Goal: Information Seeking & Learning: Understand process/instructions

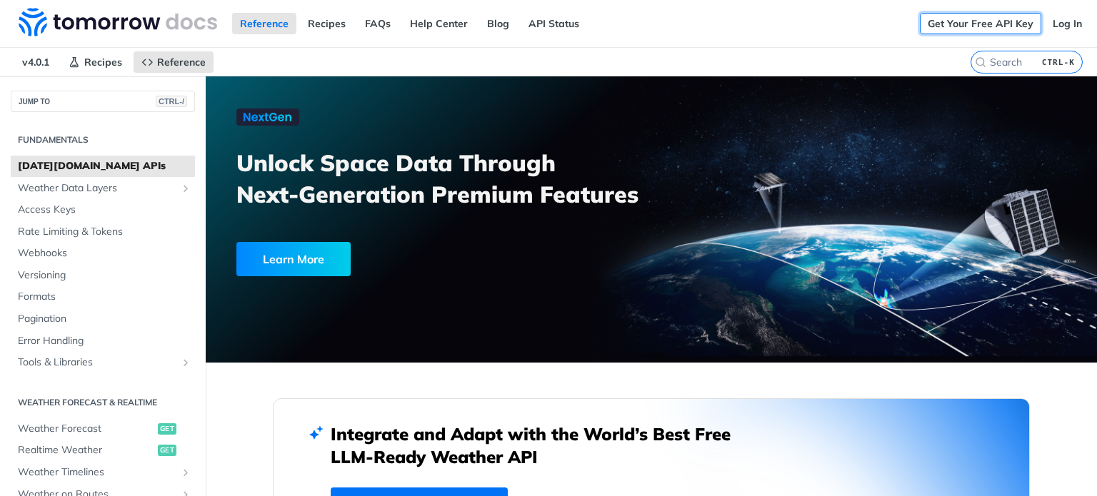
click at [973, 17] on link "Get Your Free API Key" at bounding box center [980, 23] width 121 height 21
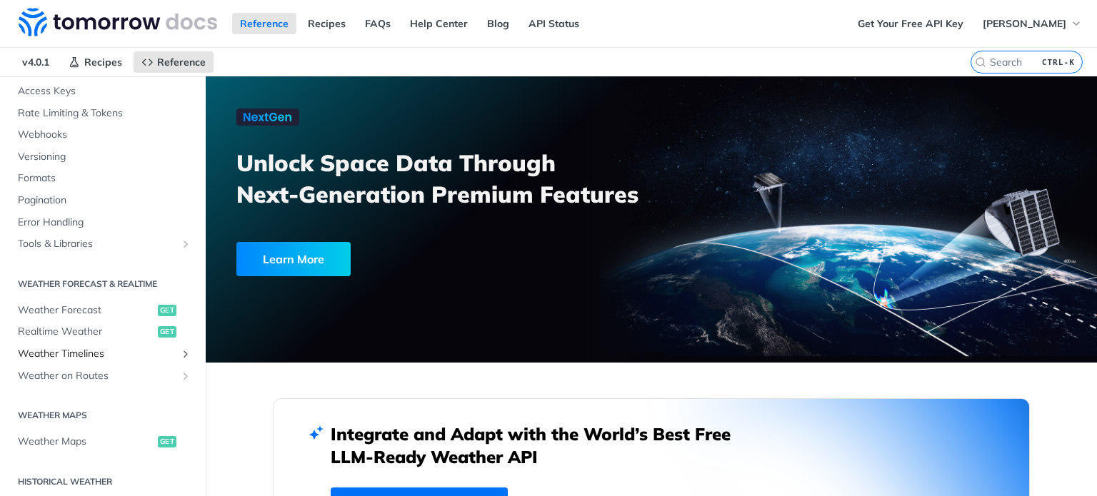
scroll to position [238, 0]
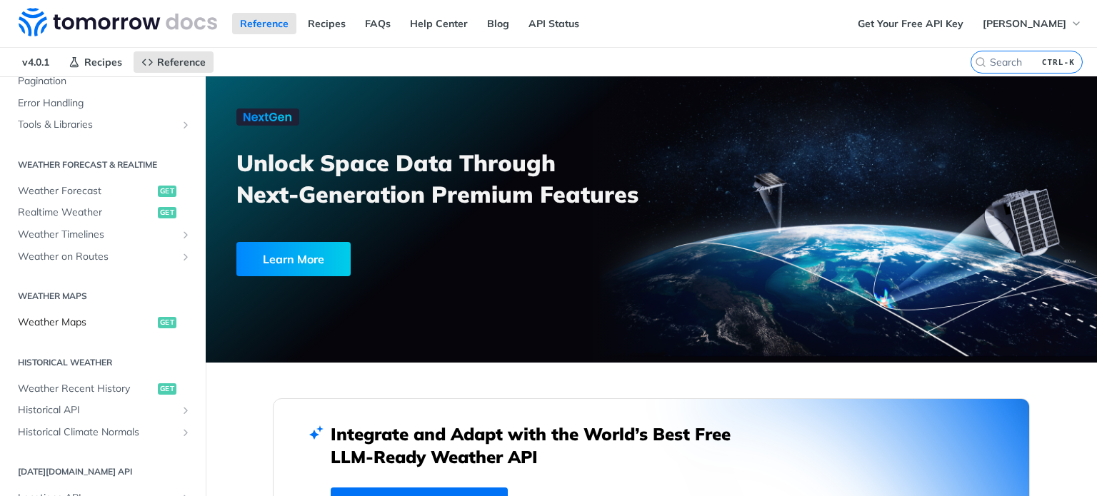
click at [95, 328] on link "Weather Maps get" at bounding box center [103, 322] width 184 height 21
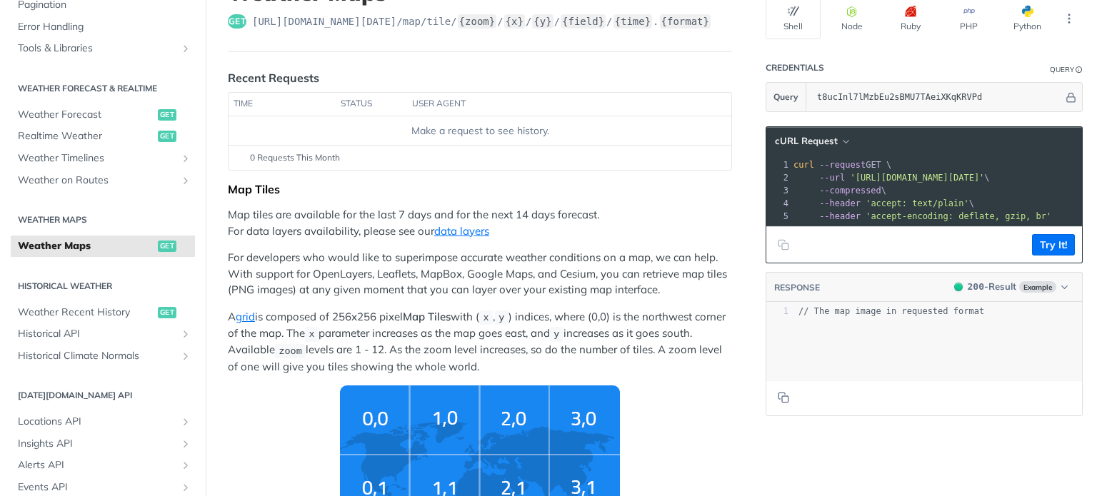
scroll to position [119, 0]
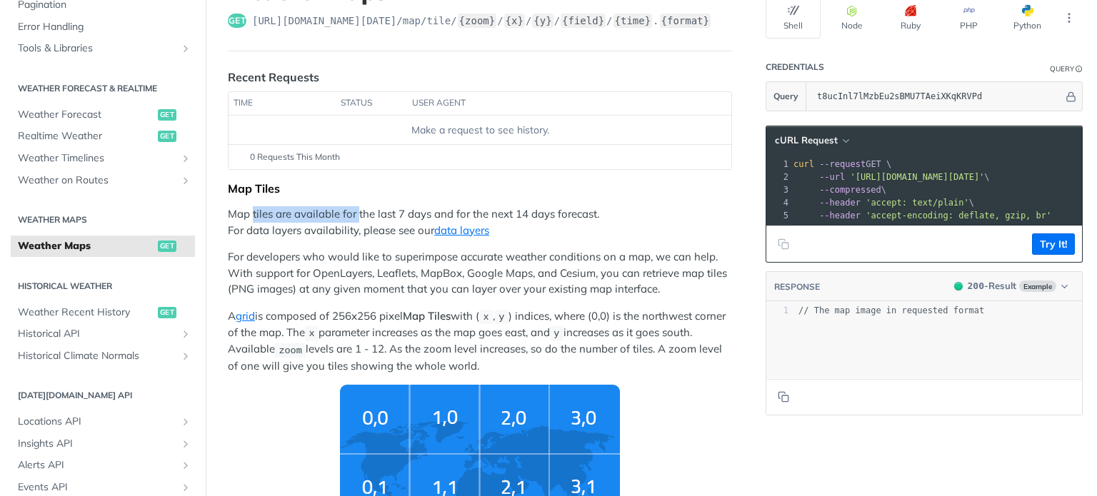
drag, startPoint x: 254, startPoint y: 213, endPoint x: 357, endPoint y: 213, distance: 102.8
click at [357, 213] on p "Map tiles are available for the last 7 days and for the next 14 days forecast. …" at bounding box center [480, 222] width 504 height 32
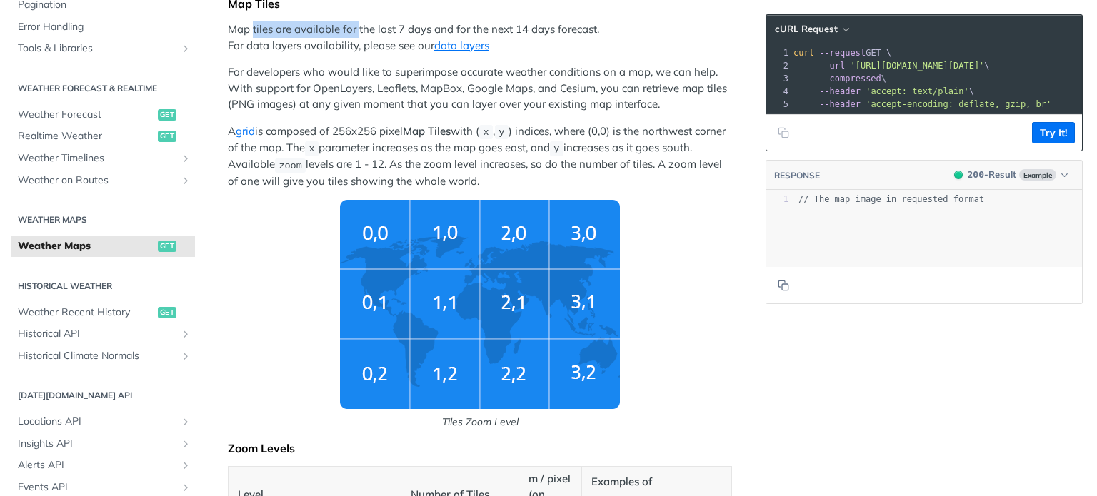
scroll to position [357, 0]
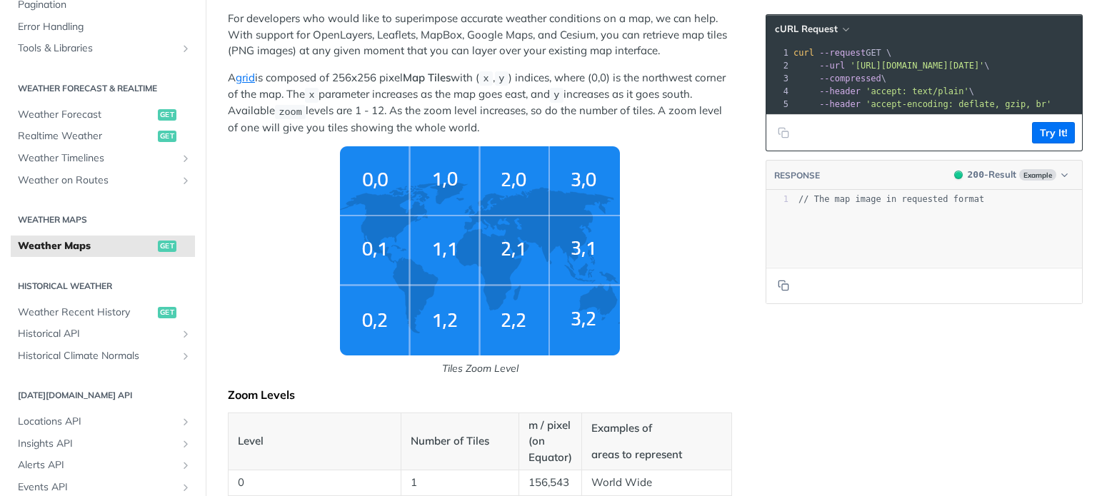
click at [296, 236] on span "Tiles Zoom Level" at bounding box center [480, 261] width 504 height 230
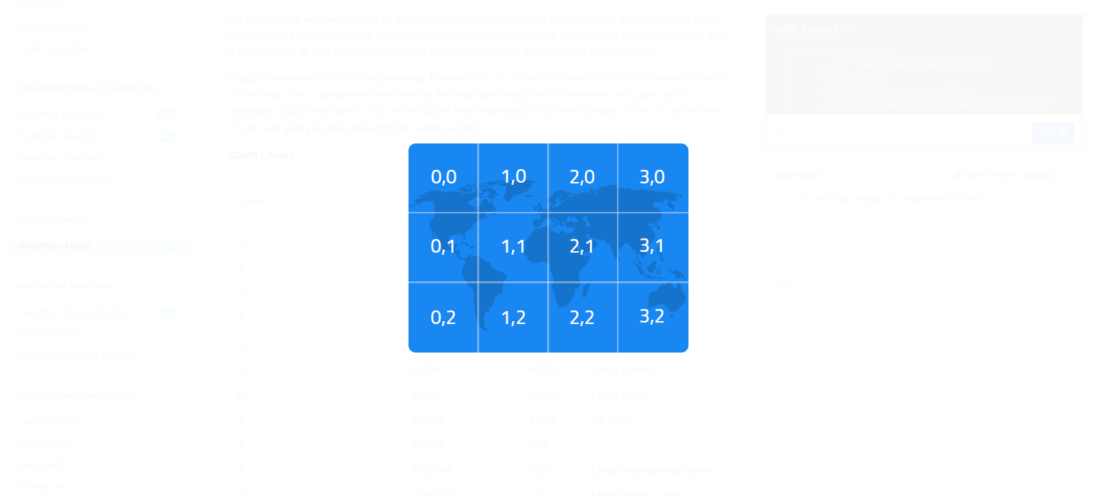
click at [963, 159] on span "Tiles Zoom Level" at bounding box center [548, 248] width 1097 height 496
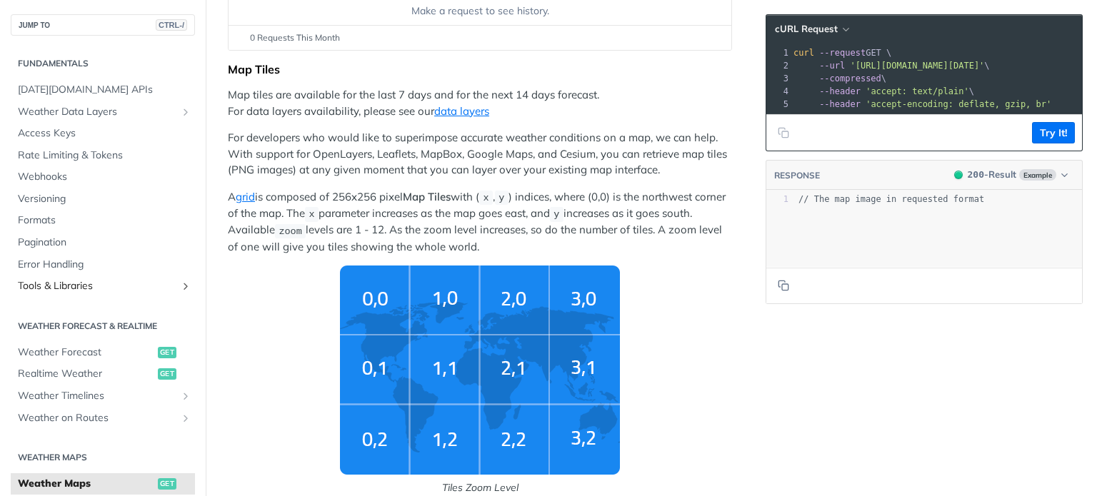
scroll to position [0, 0]
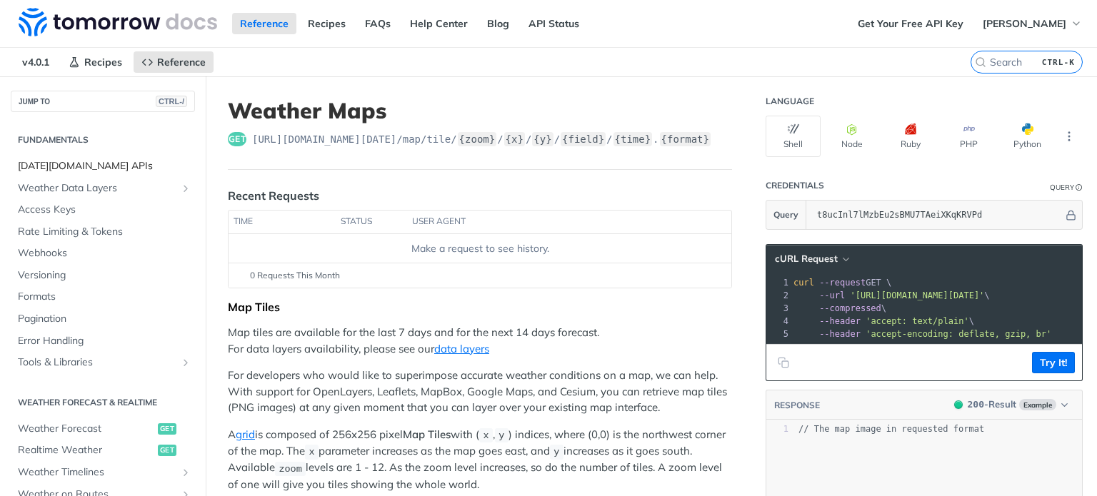
click at [83, 165] on span "[DATE][DOMAIN_NAME] APIs" at bounding box center [105, 166] width 174 height 14
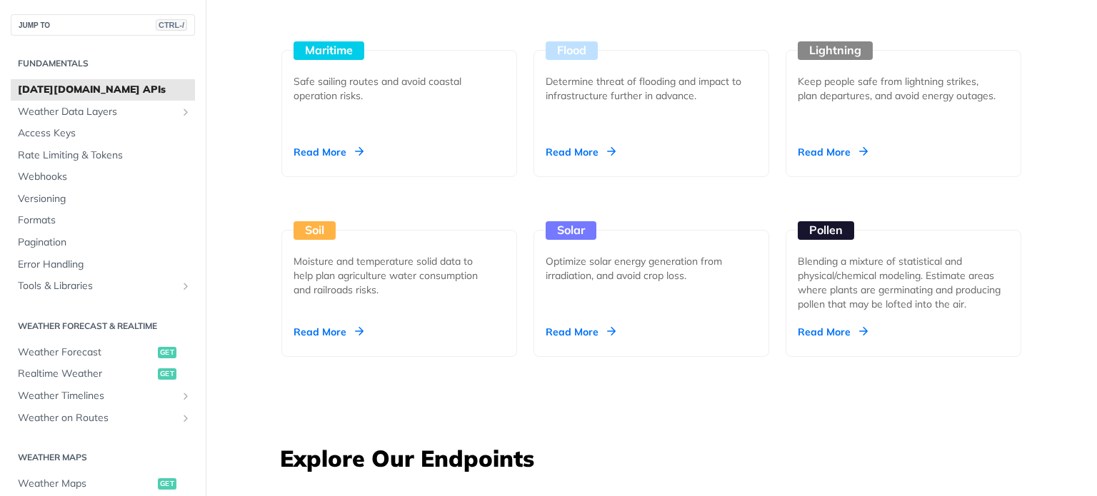
scroll to position [2023, 0]
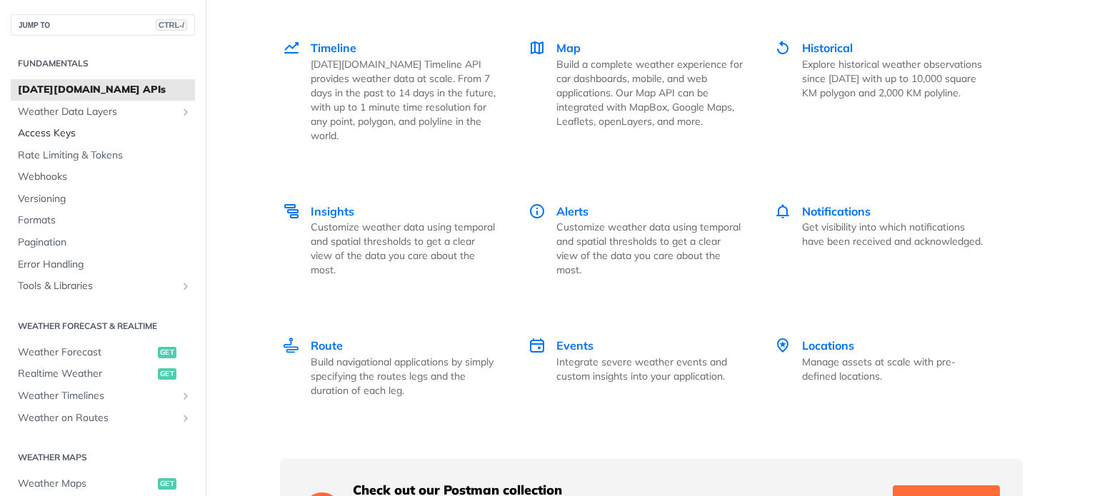
click at [58, 131] on span "Access Keys" at bounding box center [105, 133] width 174 height 14
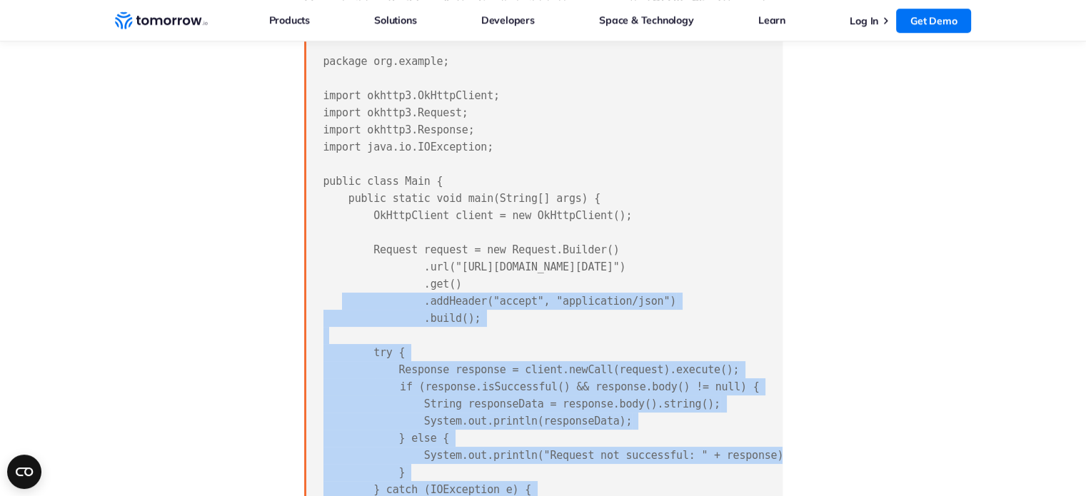
scroll to position [0, 155]
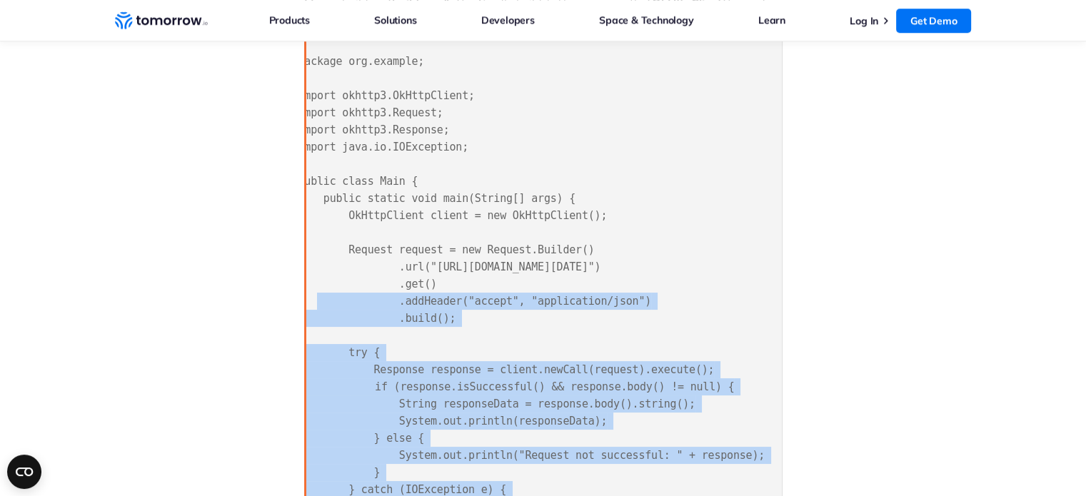
drag, startPoint x: 756, startPoint y: 198, endPoint x: 789, endPoint y: 194, distance: 33.1
click at [797, 194] on div "FAQ Weather api How to Use a City-Name Based Weather API in Java? Integrate acc…" at bounding box center [543, 282] width 957 height 2818
click at [683, 247] on pre "package org.example; import okhttp3.OkHttpClient; import okhttp3.Request; impor…" at bounding box center [543, 310] width 478 height 538
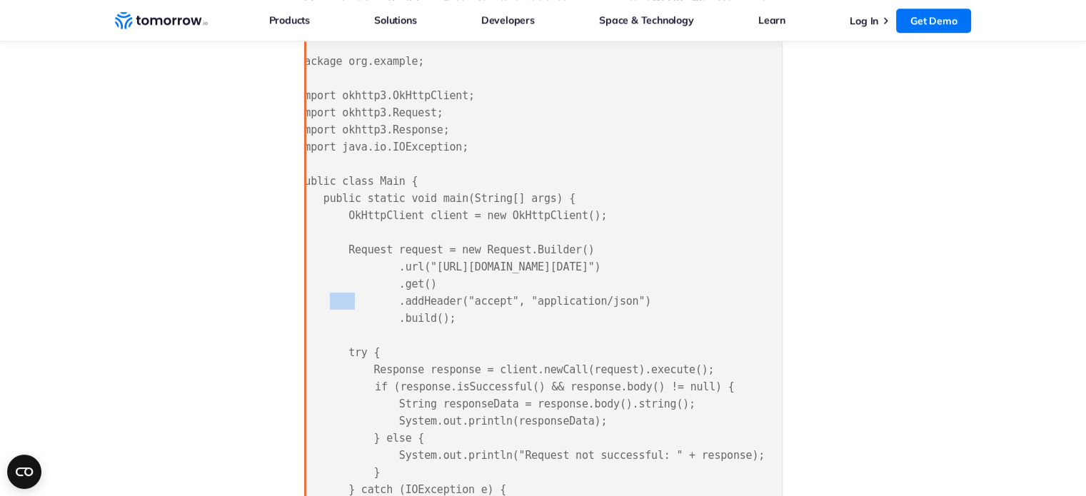
drag, startPoint x: 610, startPoint y: 195, endPoint x: 634, endPoint y: 193, distance: 24.4
click at [634, 193] on span "package org.example; import okhttp3.OkHttpClient; import okhttp3.Request; impor…" at bounding box center [531, 310] width 466 height 510
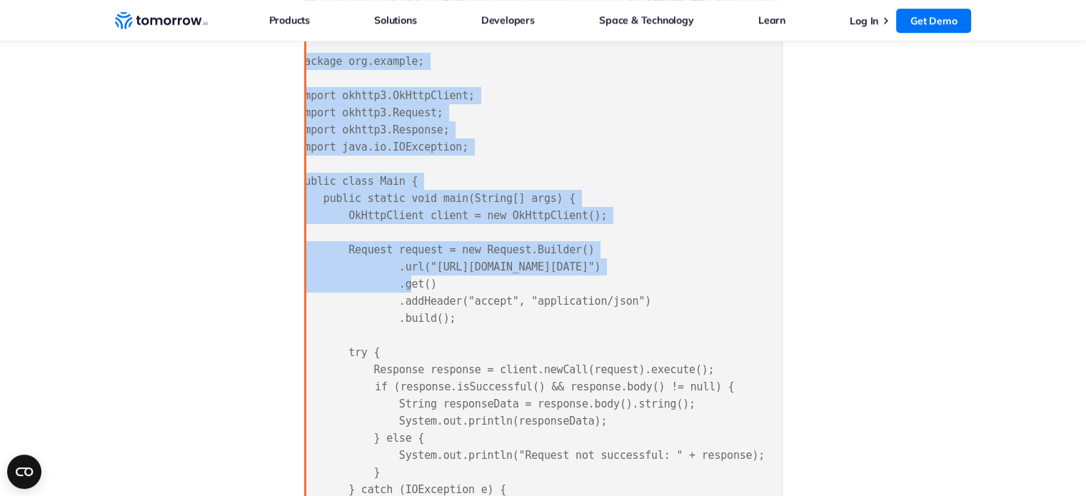
scroll to position [0, 0]
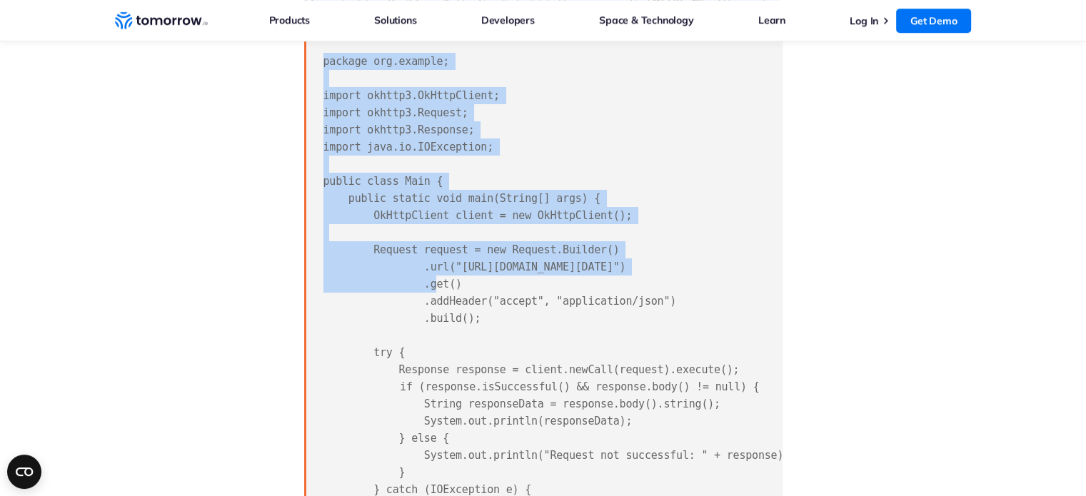
drag, startPoint x: 550, startPoint y: 199, endPoint x: 238, endPoint y: 183, distance: 311.7
click at [236, 184] on div "FAQ Weather api How to Use a City-Name Based Weather API in Java? Integrate acc…" at bounding box center [543, 282] width 957 height 2818
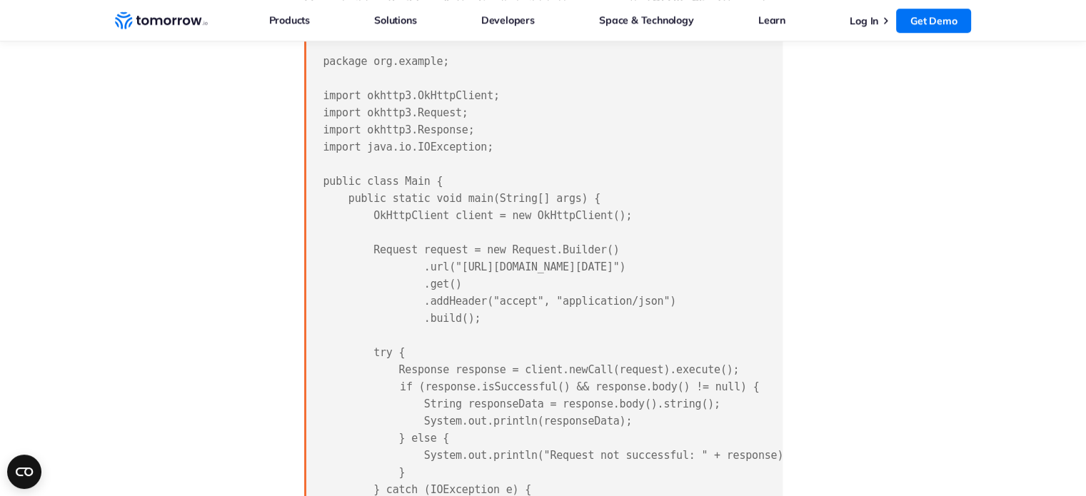
click at [466, 216] on pre "package org.example; import okhttp3.OkHttpClient; import okhttp3.Request; impor…" at bounding box center [543, 310] width 478 height 538
drag, startPoint x: 516, startPoint y: 231, endPoint x: 643, endPoint y: 234, distance: 127.8
click at [643, 234] on span "package org.example; import okhttp3.OkHttpClient; import okhttp3.Request; impor…" at bounding box center [556, 310] width 466 height 510
click at [508, 256] on pre "package org.example; import okhttp3.OkHttpClient; import okhttp3.Request; impor…" at bounding box center [543, 310] width 478 height 538
drag, startPoint x: 398, startPoint y: 245, endPoint x: 480, endPoint y: 248, distance: 82.2
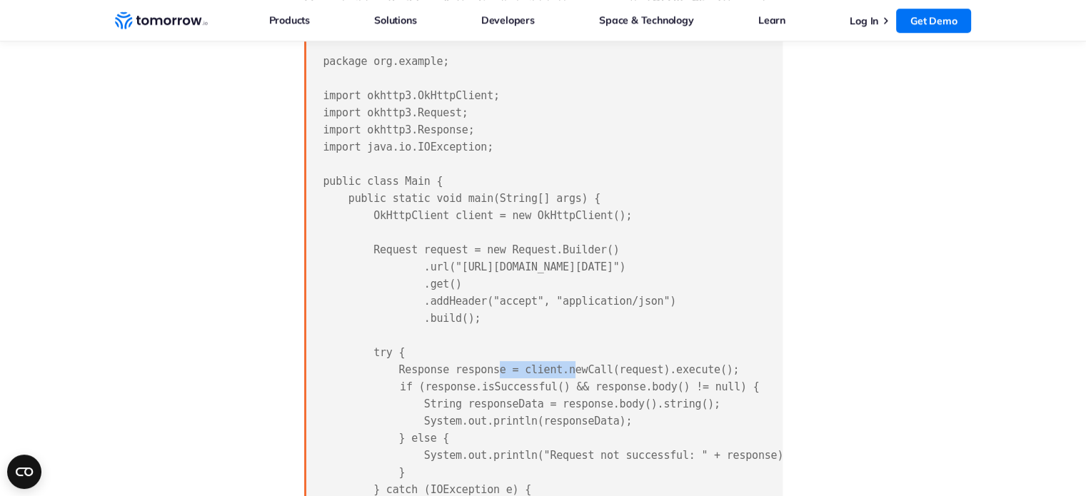
click at [480, 248] on pre "package org.example; import okhttp3.OkHttpClient; import okhttp3.Request; impor…" at bounding box center [543, 310] width 478 height 538
drag, startPoint x: 378, startPoint y: 285, endPoint x: 408, endPoint y: 285, distance: 29.3
click at [388, 284] on span "package org.example; import okhttp3.OkHttpClient; import okhttp3.Request; impor…" at bounding box center [556, 310] width 466 height 510
drag, startPoint x: 411, startPoint y: 314, endPoint x: 571, endPoint y: 313, distance: 159.2
click at [571, 313] on span "package org.example; import okhttp3.OkHttpClient; import okhttp3.Request; impor…" at bounding box center [556, 310] width 466 height 510
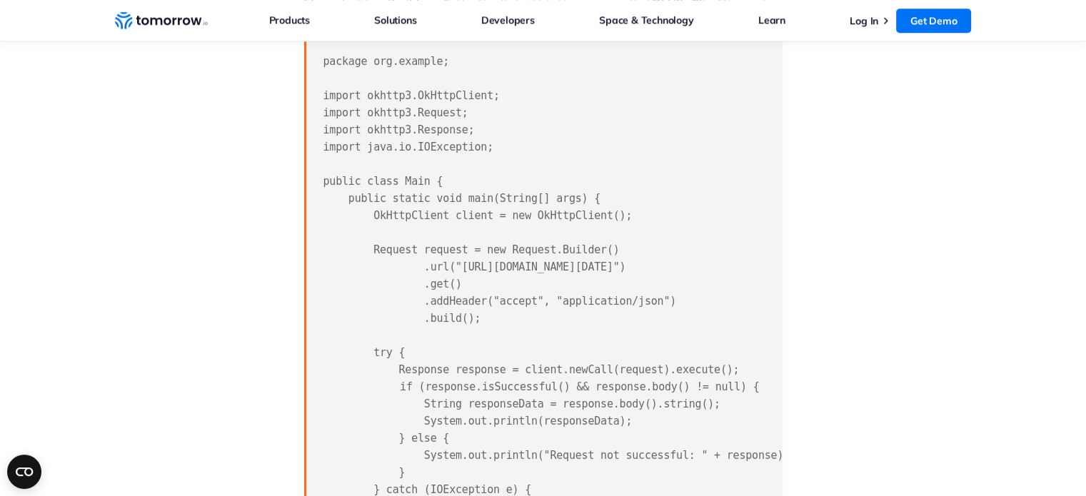
drag, startPoint x: 642, startPoint y: 302, endPoint x: 665, endPoint y: 301, distance: 22.9
click at [645, 302] on span "package org.example; import okhttp3.OkHttpClient; import okhttp3.Request; impor…" at bounding box center [556, 310] width 466 height 510
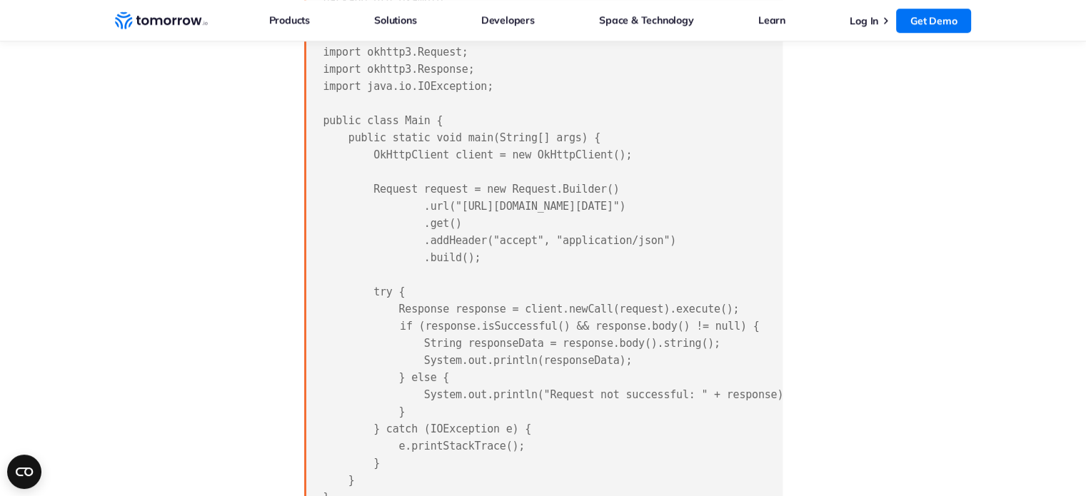
scroll to position [1071, 0]
